Goal: Task Accomplishment & Management: Manage account settings

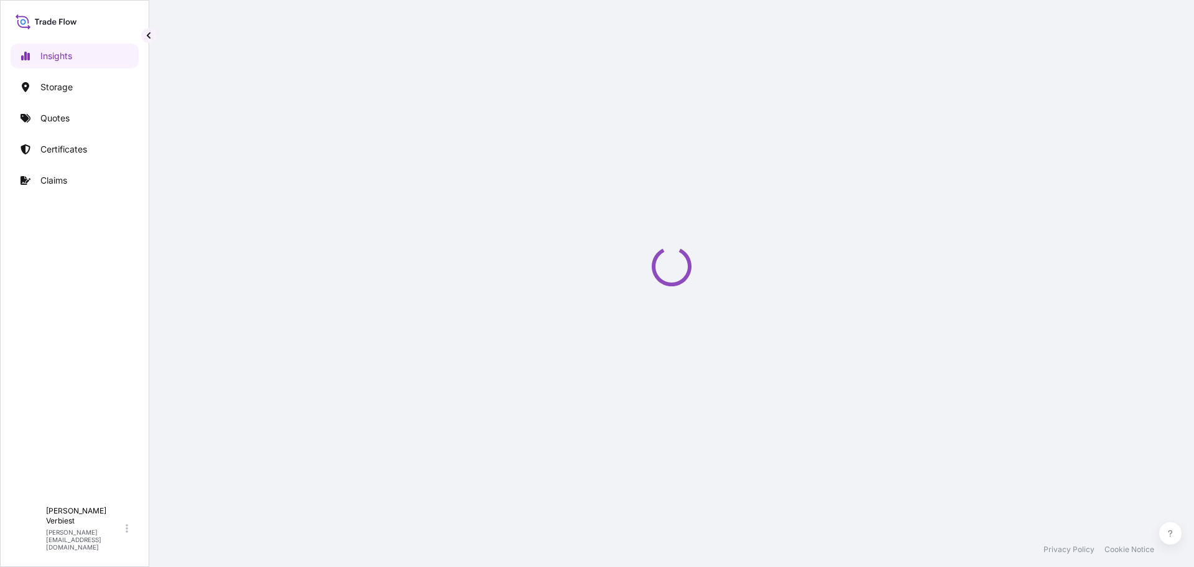
select select "2025"
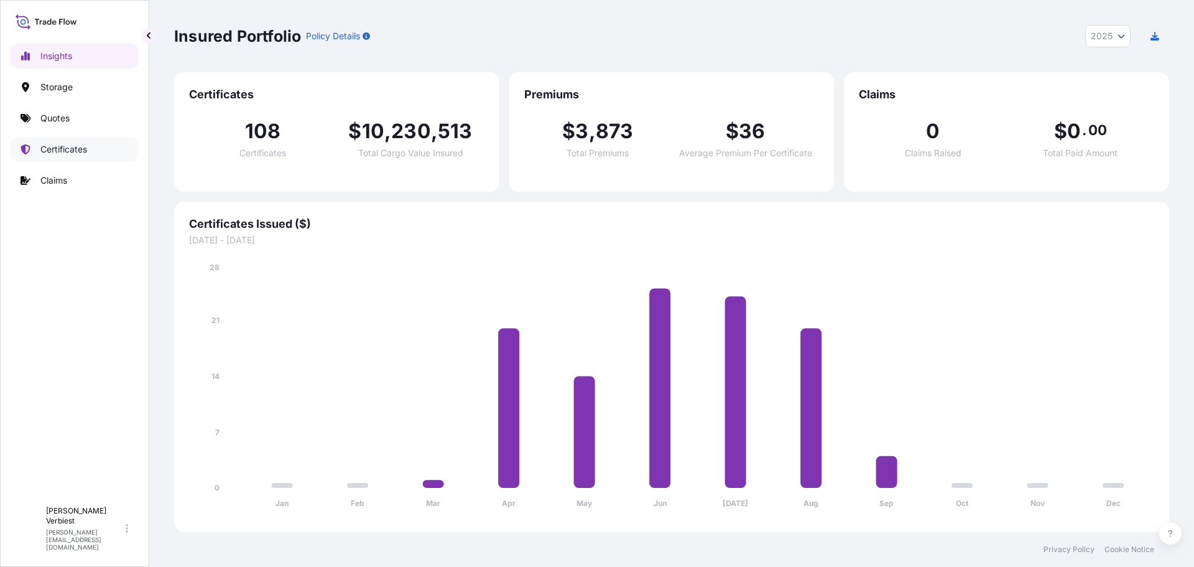
click at [63, 149] on p "Certificates" at bounding box center [63, 149] width 47 height 12
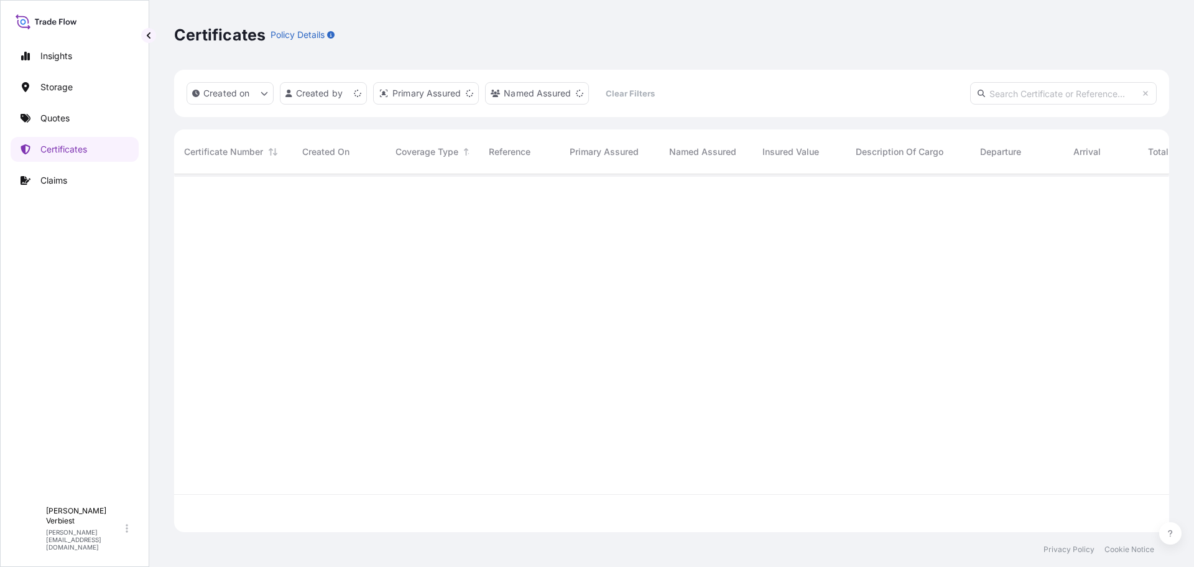
scroll to position [355, 986]
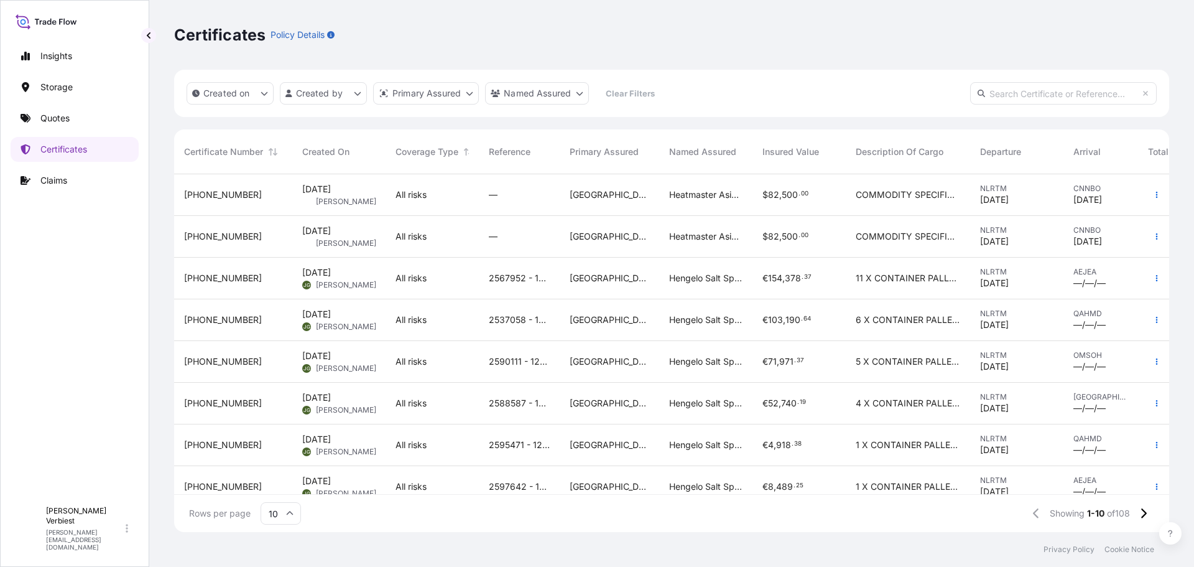
click at [230, 193] on span "[PHONE_NUMBER]" at bounding box center [223, 194] width 78 height 12
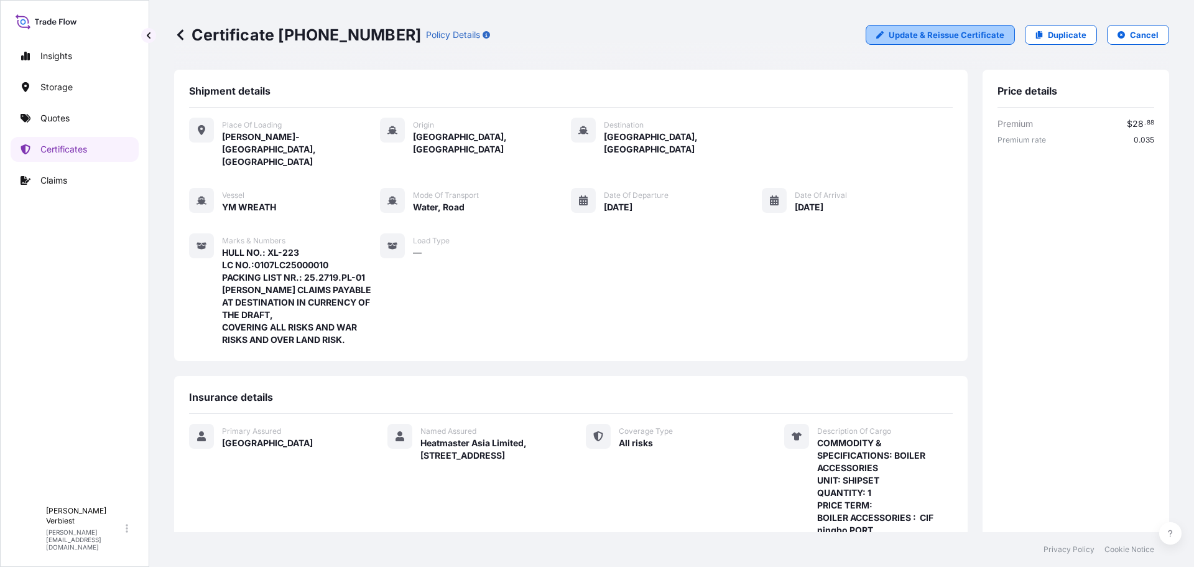
click at [945, 34] on p "Update & Reissue Certificate" at bounding box center [947, 35] width 116 height 12
select select "Road / [GEOGRAPHIC_DATA]"
select select "Water"
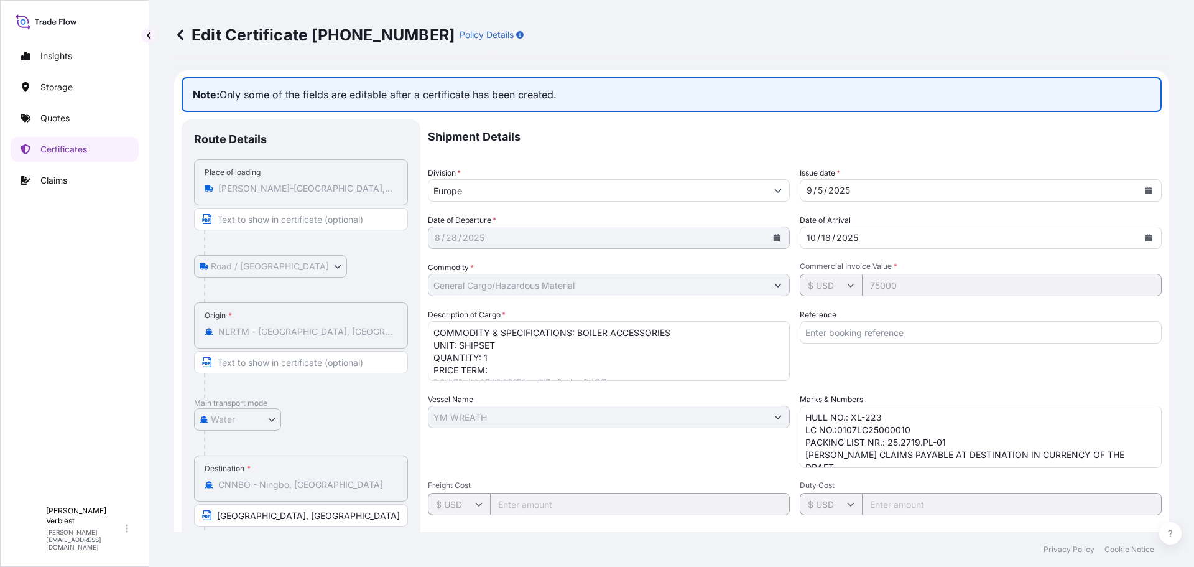
click at [616, 345] on textarea "COMMODITY & SPECIFICATIONS: BOILER ACCESSORIES UNIT: SHIPSET QUANTITY: 1 PRICE …" at bounding box center [609, 351] width 362 height 60
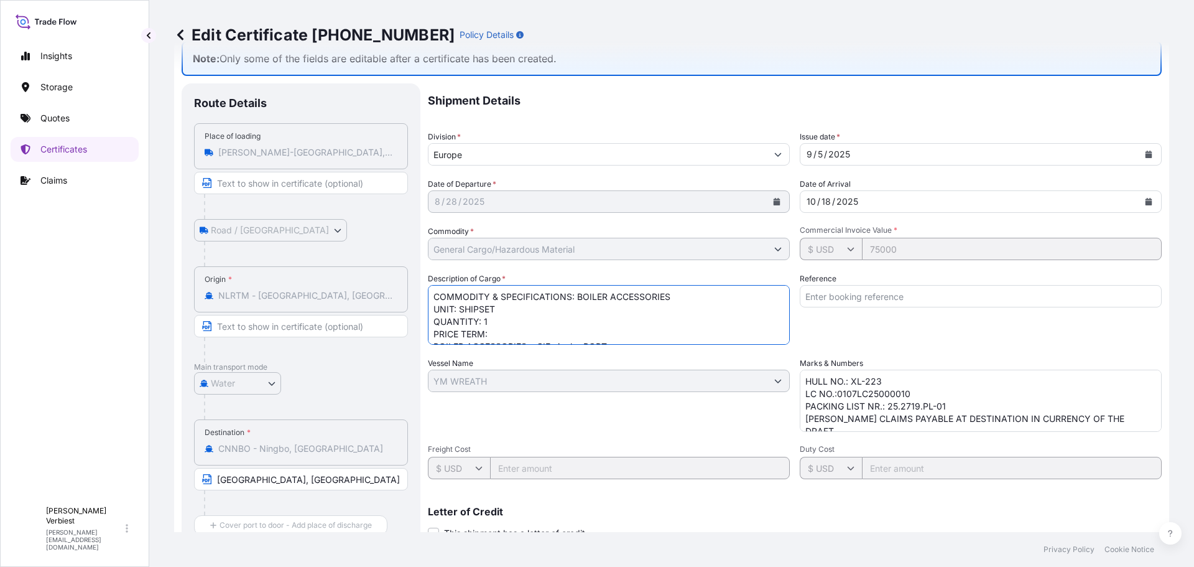
scroll to position [26, 0]
click at [898, 407] on textarea "HULL NO.: XL-223 LC NO.:0107LC25000010 PACKING LIST NR.: 25.2719.PL-01 [PERSON_…" at bounding box center [981, 400] width 362 height 62
click at [902, 392] on textarea "HULL NO.: XL-223 LC NO.:0107LC25000010 PACKING LIST NR.: 25.2719.PL-01 [PERSON_…" at bounding box center [981, 400] width 362 height 62
click at [914, 406] on textarea "HULL NO.: XL-223 LC NO.:0107LC25000010 PACKING LIST NR.: 25.2719.PL-01 [PERSON_…" at bounding box center [981, 400] width 362 height 62
type textarea "HULL NO.: XL-223 LC NO.:0107LC25000009 PACKING LIST NR.: 25.2718.PL-01 [PERSON_…"
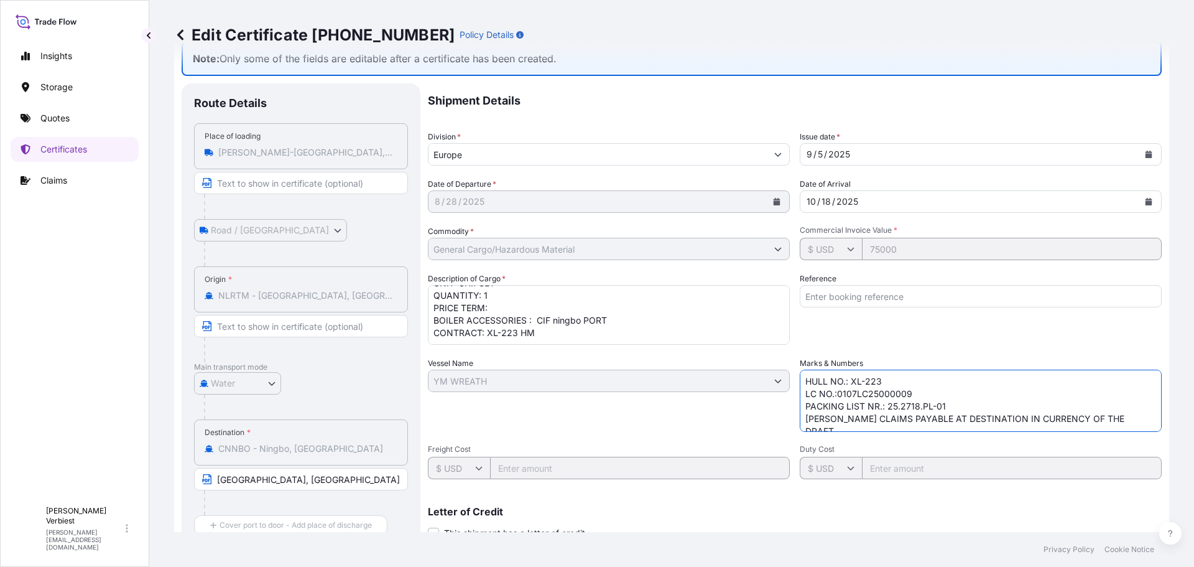
scroll to position [223, 0]
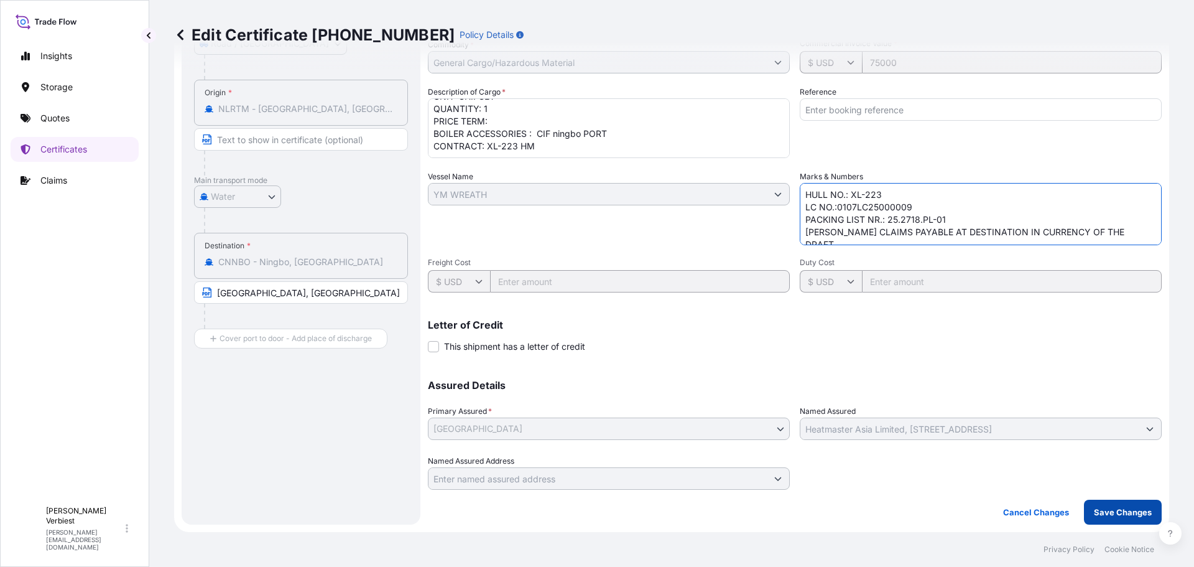
click at [1113, 511] on p "Save Changes" at bounding box center [1123, 512] width 58 height 12
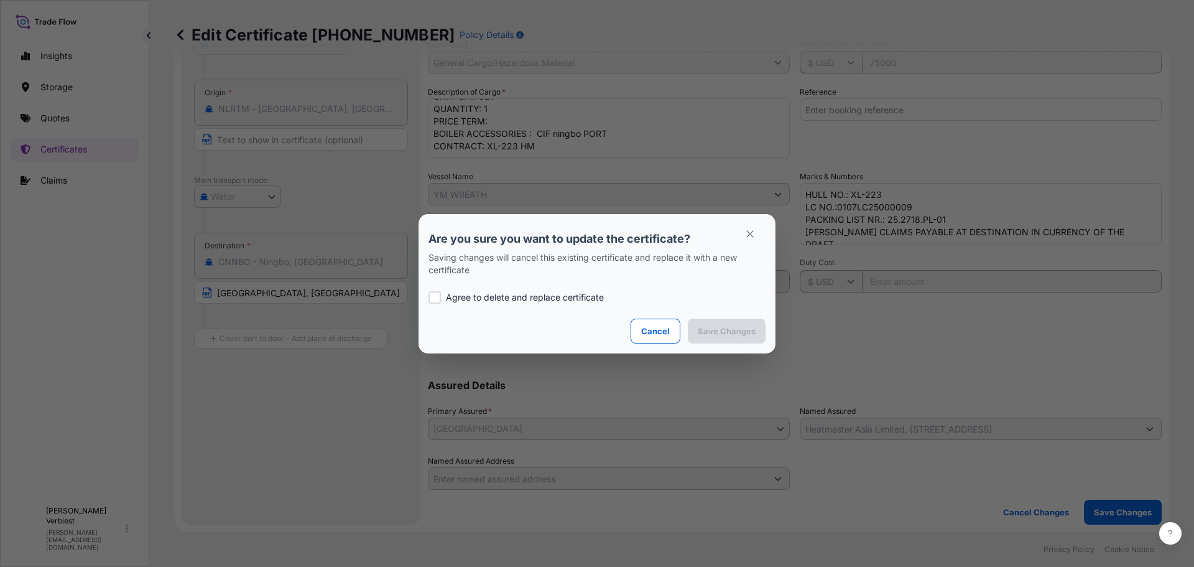
click at [433, 297] on div at bounding box center [435, 297] width 12 height 12
checkbox input "true"
click at [727, 338] on button "Save Changes" at bounding box center [727, 330] width 78 height 25
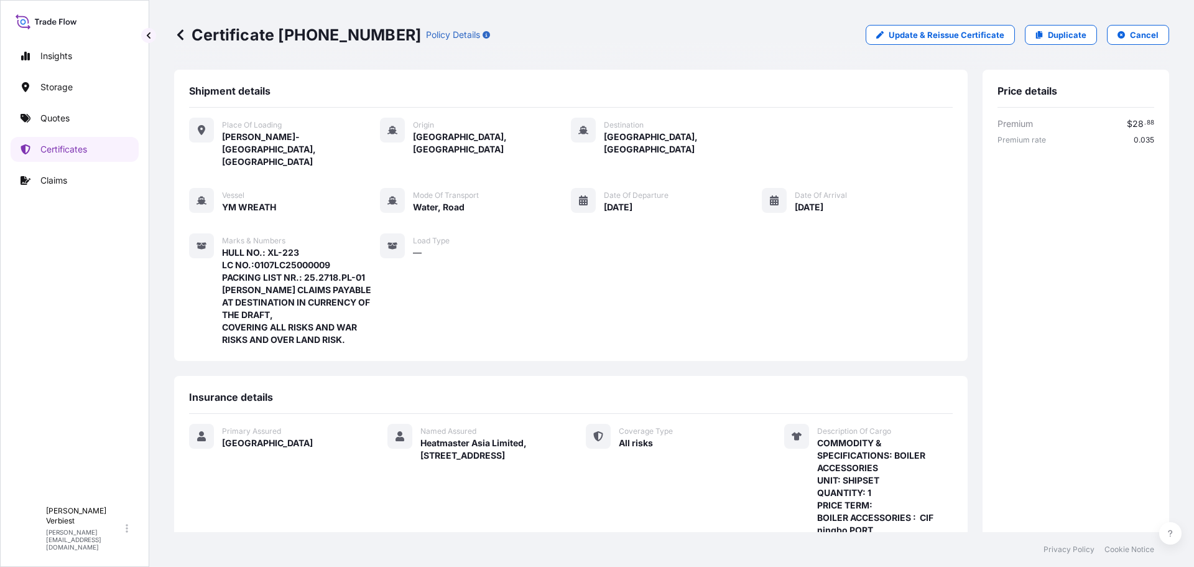
scroll to position [261, 0]
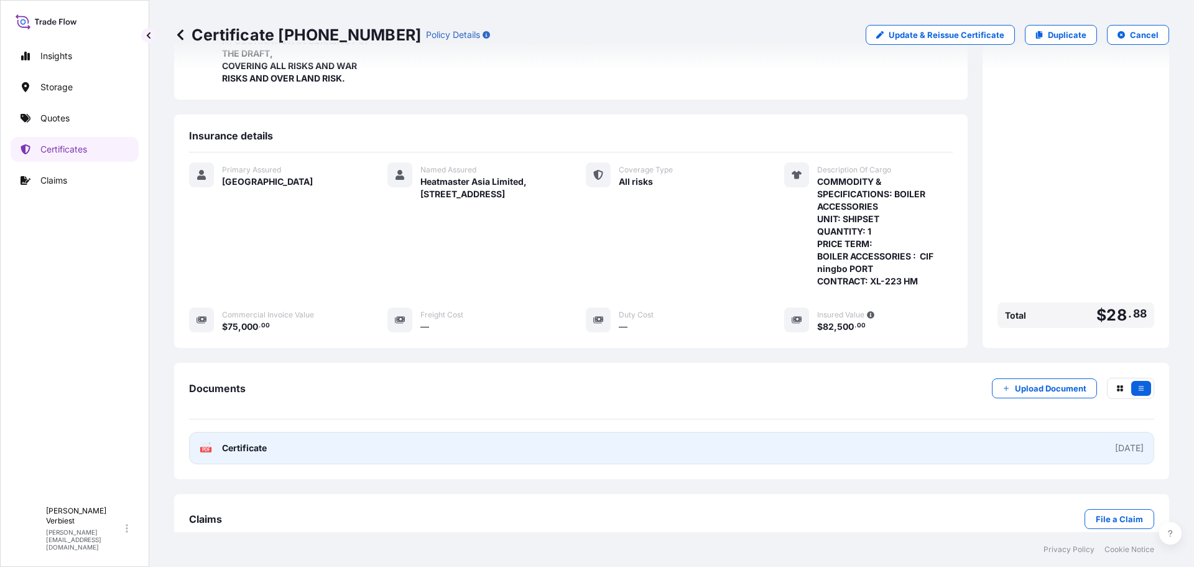
click at [540, 432] on link "PDF Certificate [DATE]" at bounding box center [671, 448] width 965 height 32
